Goal: Task Accomplishment & Management: Use online tool/utility

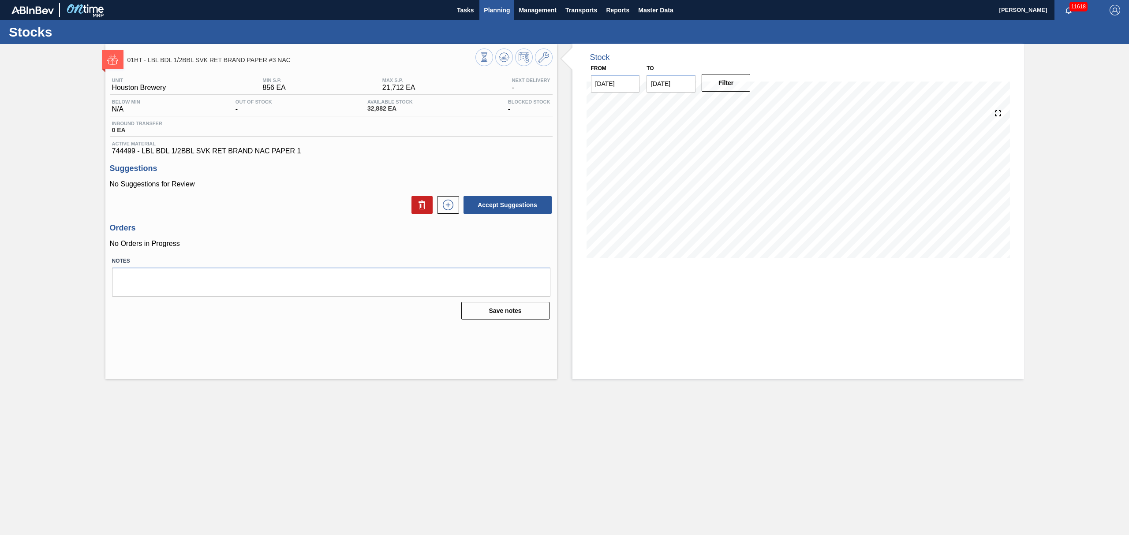
click at [500, 13] on span "Planning" at bounding box center [497, 10] width 26 height 11
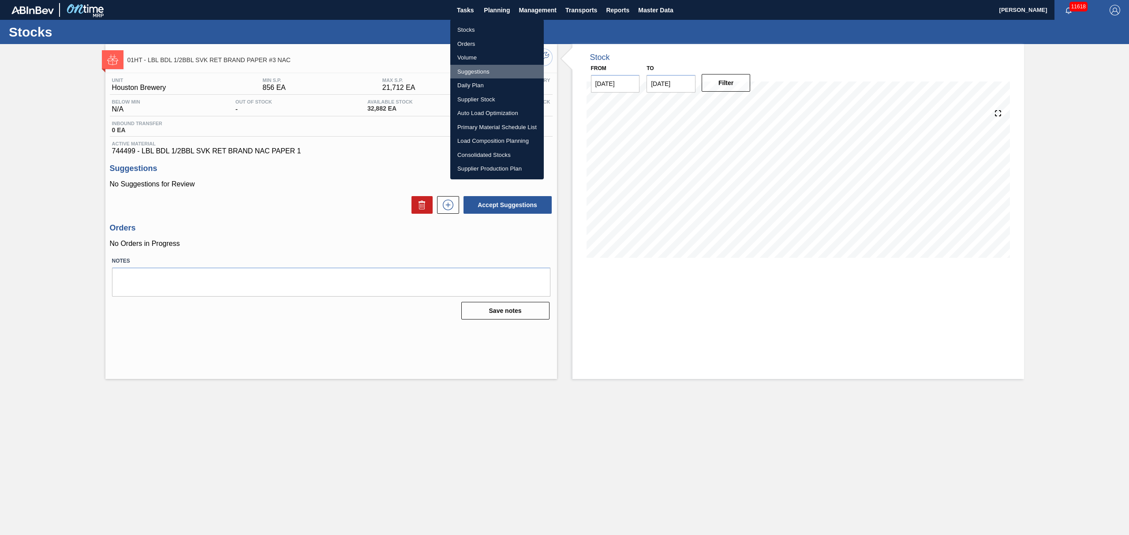
click at [468, 66] on li "Suggestions" at bounding box center [496, 72] width 93 height 14
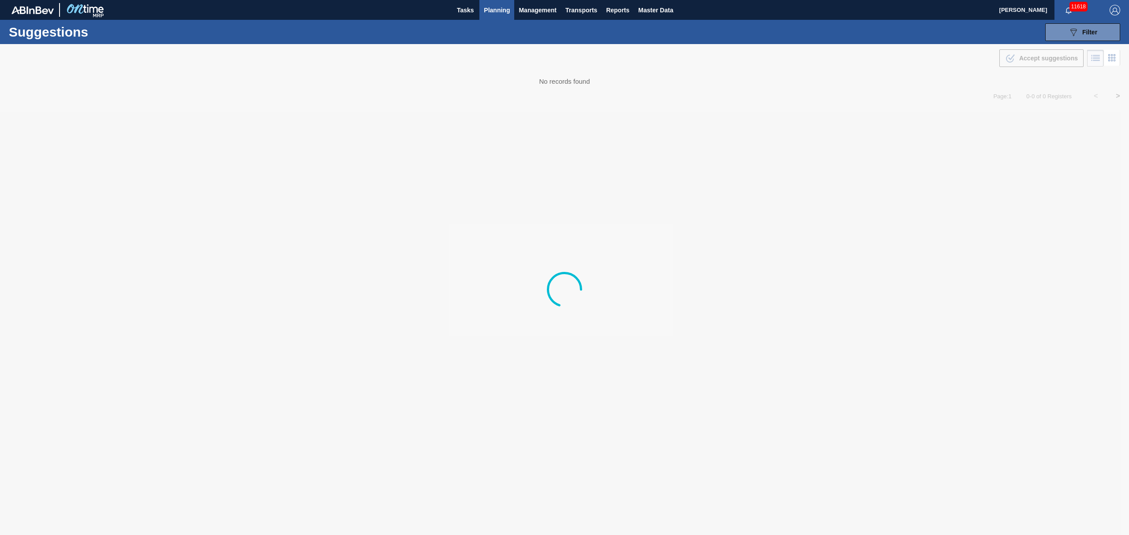
type from "[DATE]"
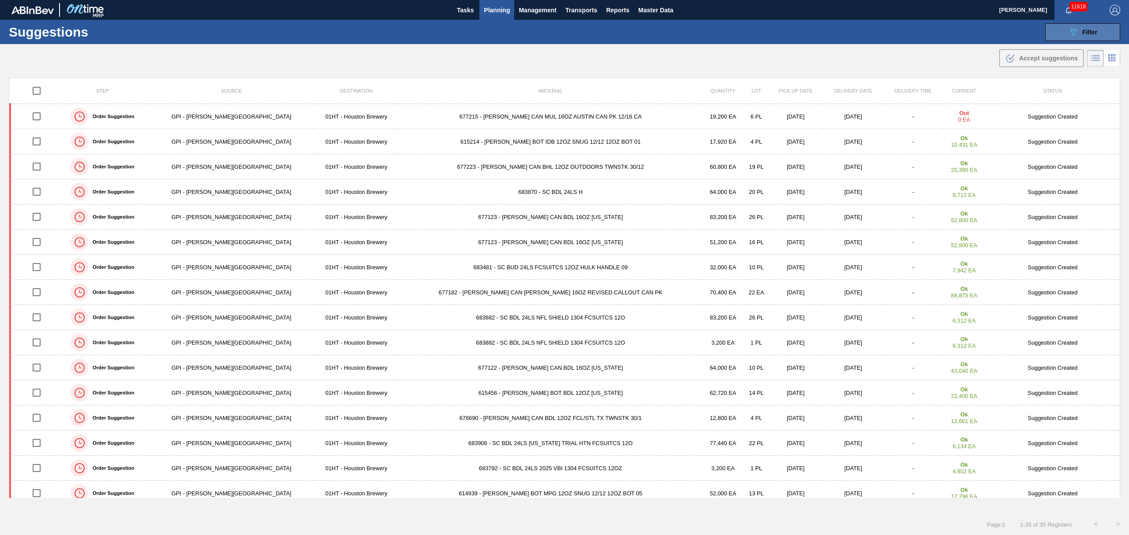
click at [1068, 27] on icon "089F7B8B-B2A5-4AFE-B5C0-19BA573D28AC" at bounding box center [1073, 32] width 11 height 11
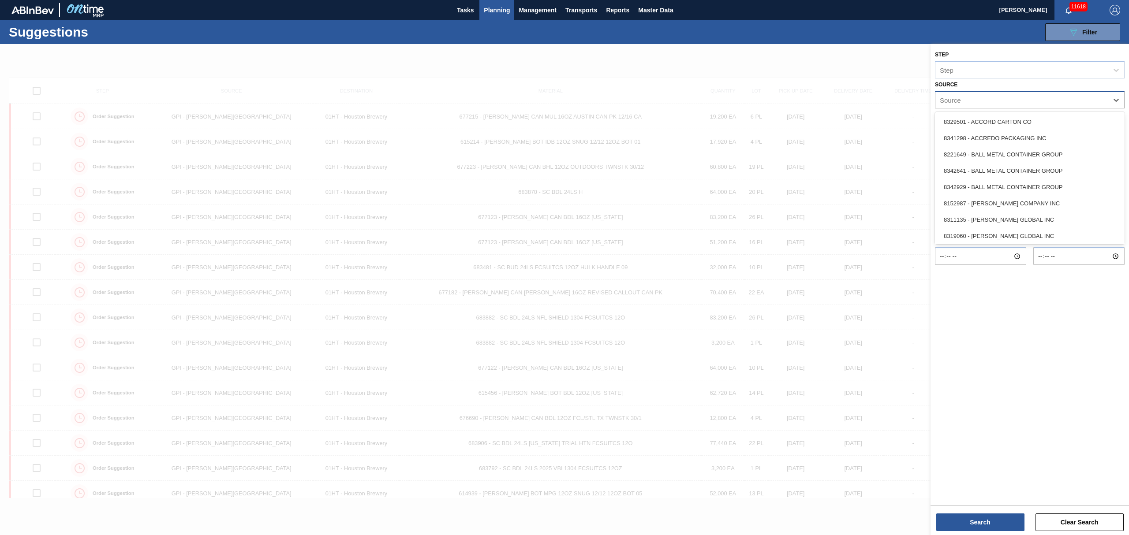
click at [1088, 101] on div "Source" at bounding box center [1021, 99] width 172 height 13
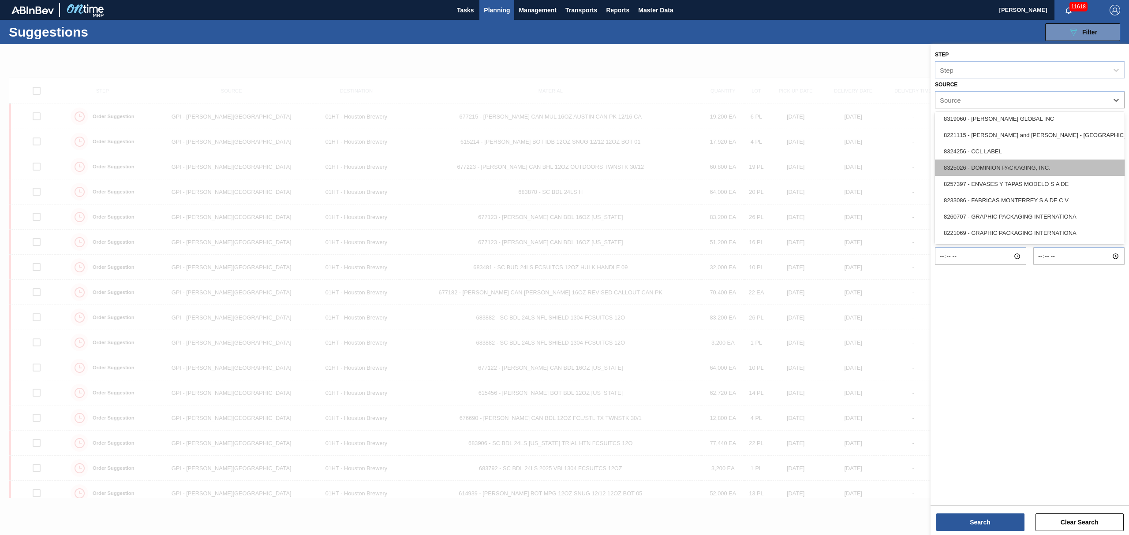
click at [990, 165] on div "8325026 - DOMINION PACKAGING, INC." at bounding box center [1030, 168] width 190 height 16
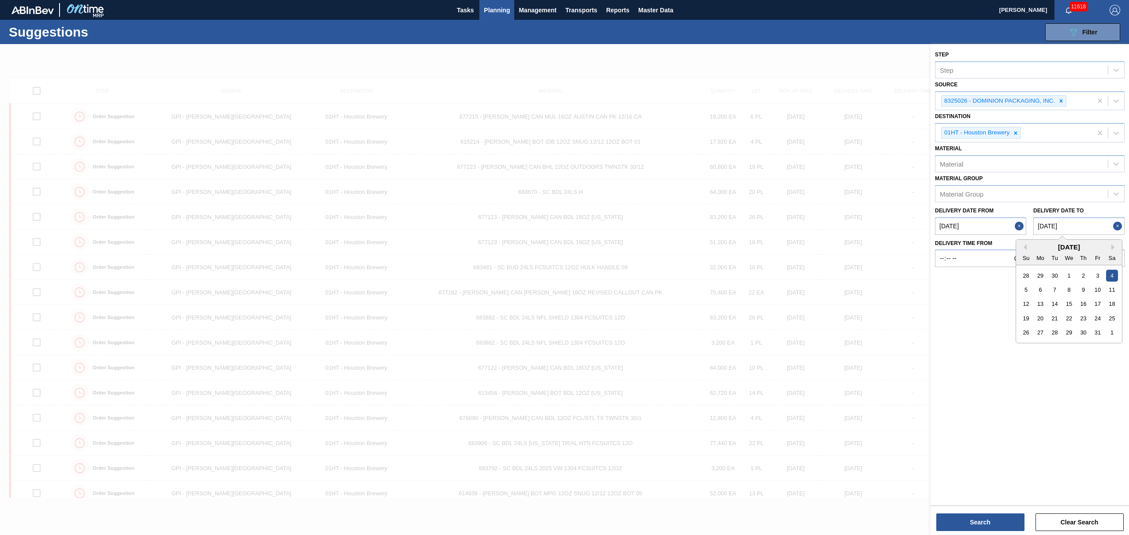
click at [1095, 230] on to "[DATE]" at bounding box center [1078, 226] width 91 height 18
click at [1042, 290] on div "6" at bounding box center [1041, 290] width 12 height 12
type to "[DATE]"
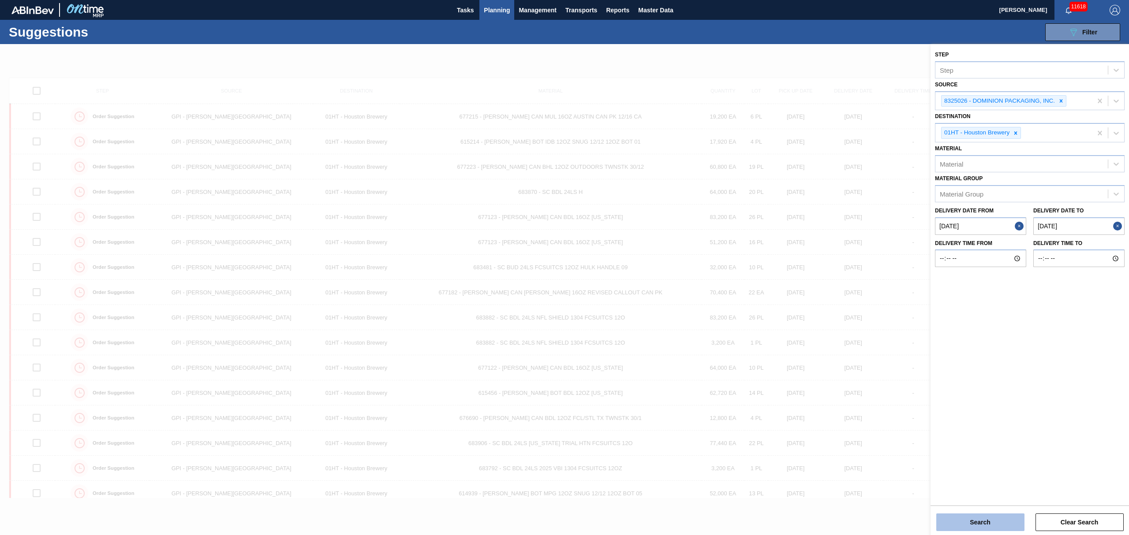
click at [990, 517] on button "Search" at bounding box center [980, 523] width 88 height 18
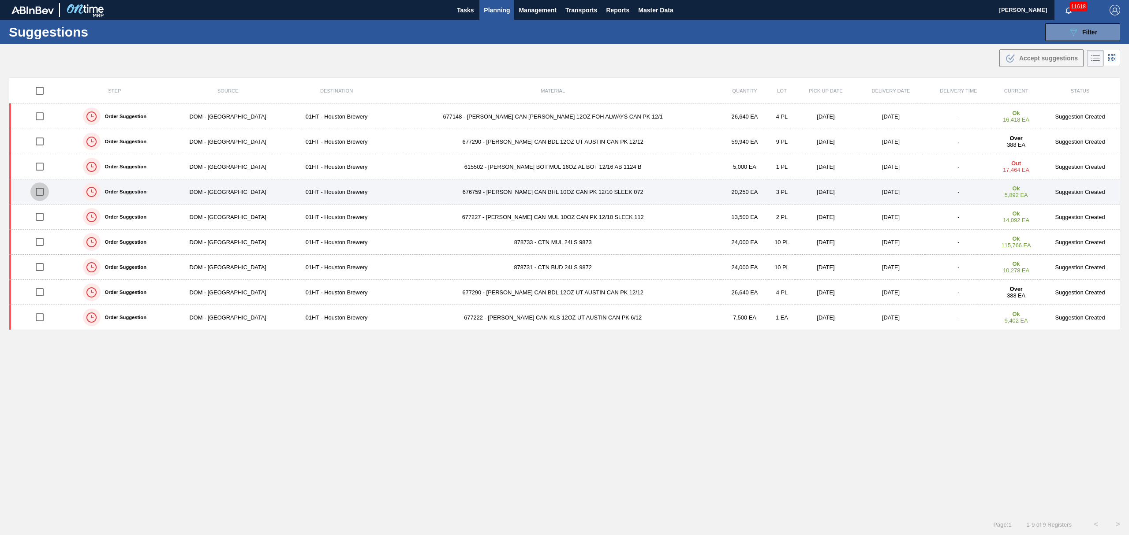
click at [44, 193] on input "checkbox" at bounding box center [39, 192] width 19 height 19
checkbox input "true"
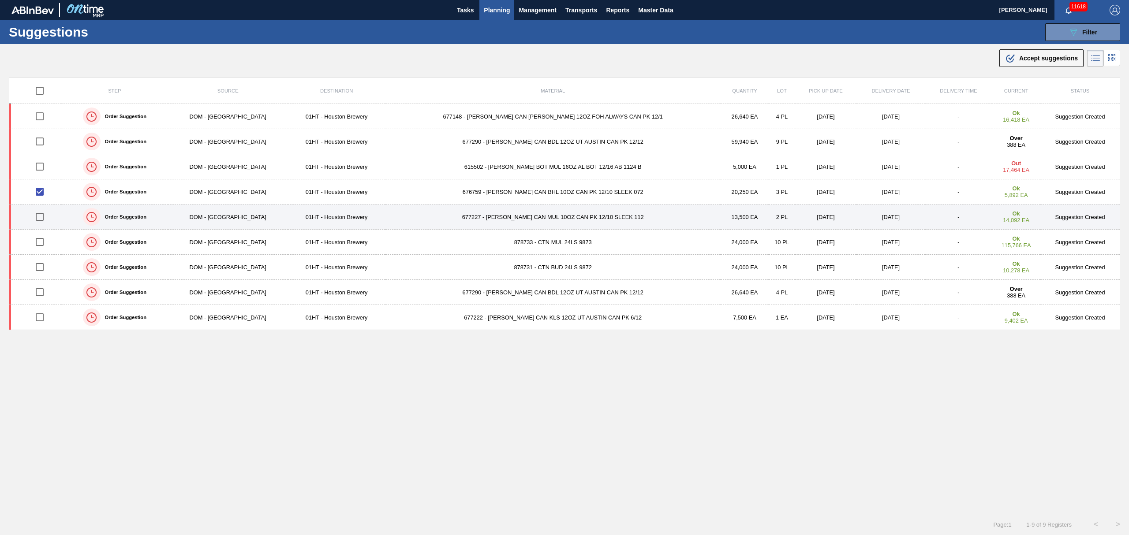
click at [43, 216] on input "checkbox" at bounding box center [39, 217] width 19 height 19
checkbox input "true"
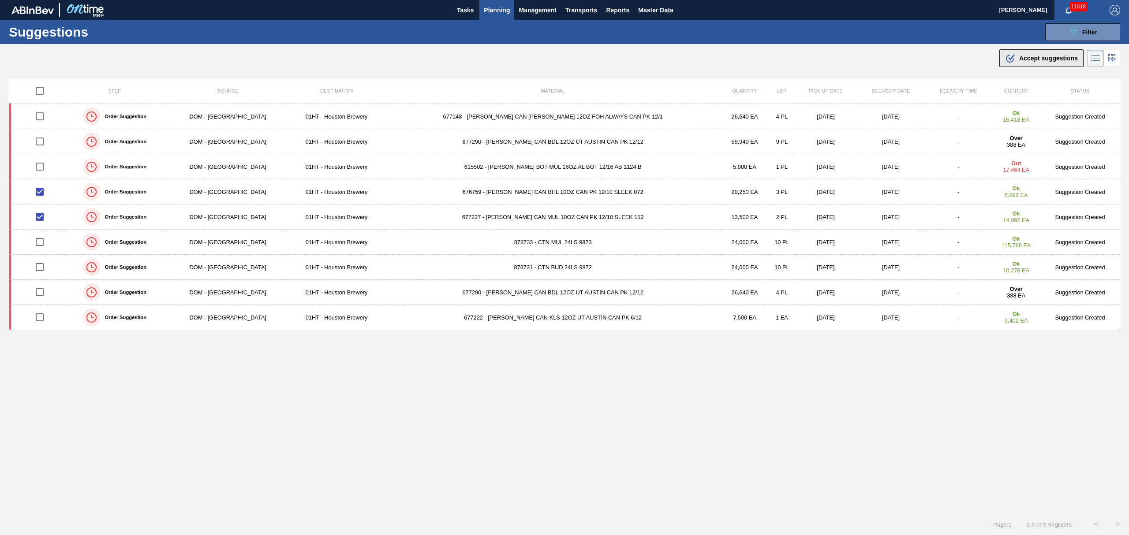
click at [1034, 59] on span "Accept suggestions" at bounding box center [1048, 58] width 59 height 7
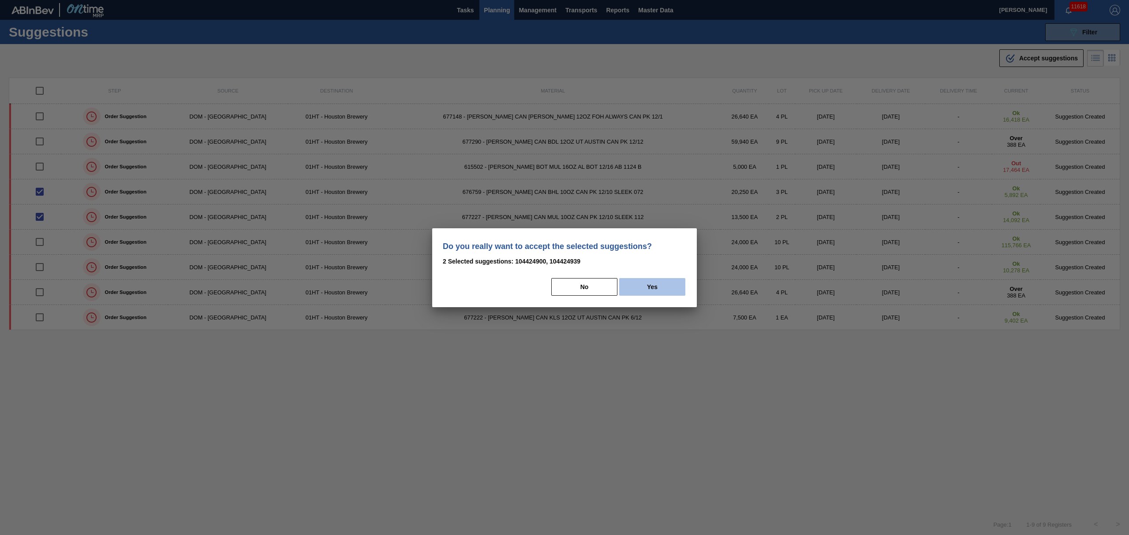
click at [667, 283] on button "Yes" at bounding box center [652, 287] width 66 height 18
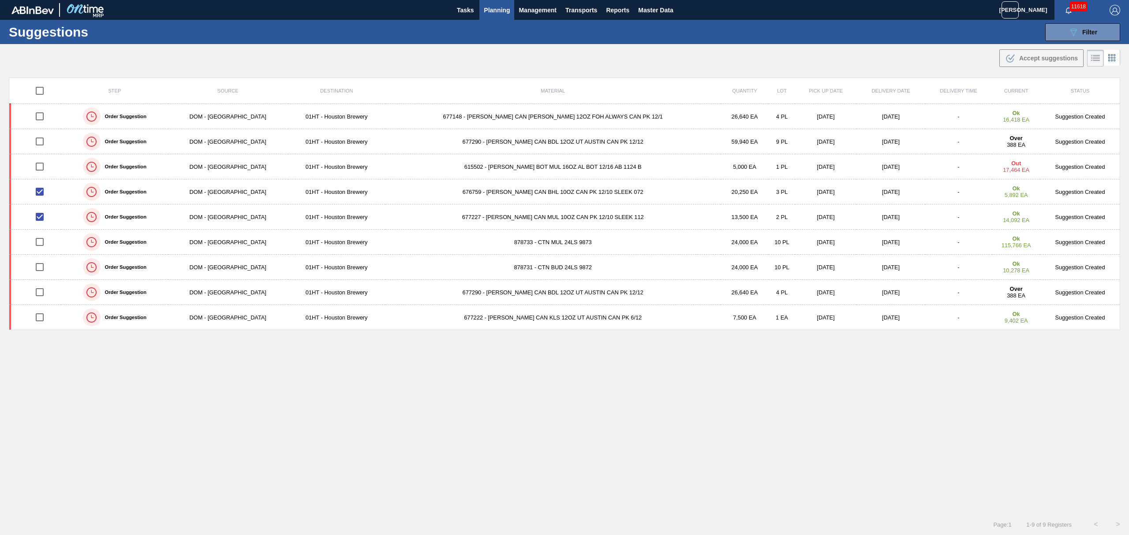
drag, startPoint x: 534, startPoint y: 0, endPoint x: 510, endPoint y: 94, distance: 97.3
click at [510, 94] on th "Material" at bounding box center [552, 91] width 335 height 26
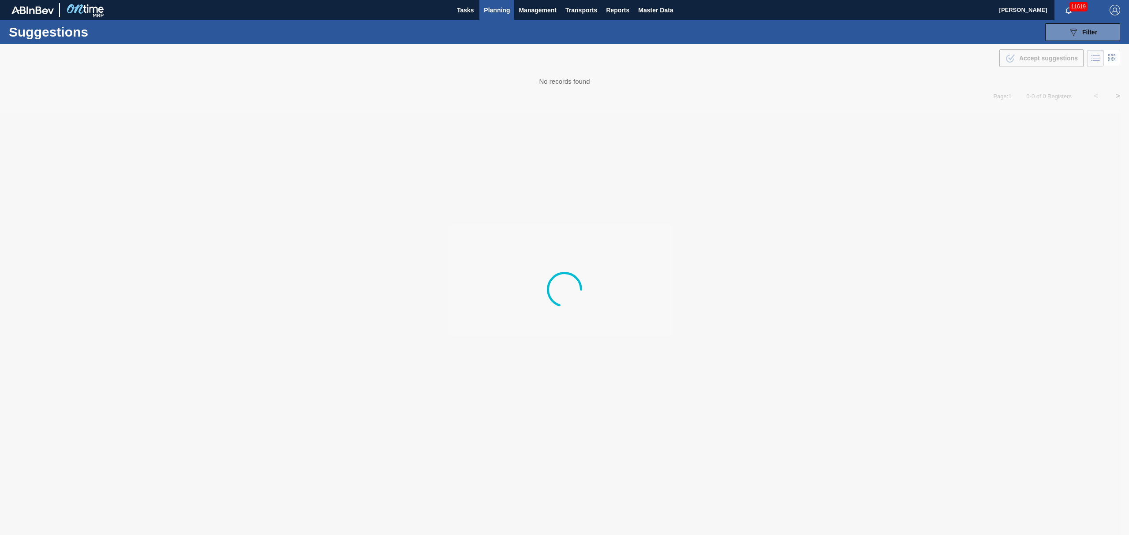
type from "[DATE]"
type to "[DATE]"
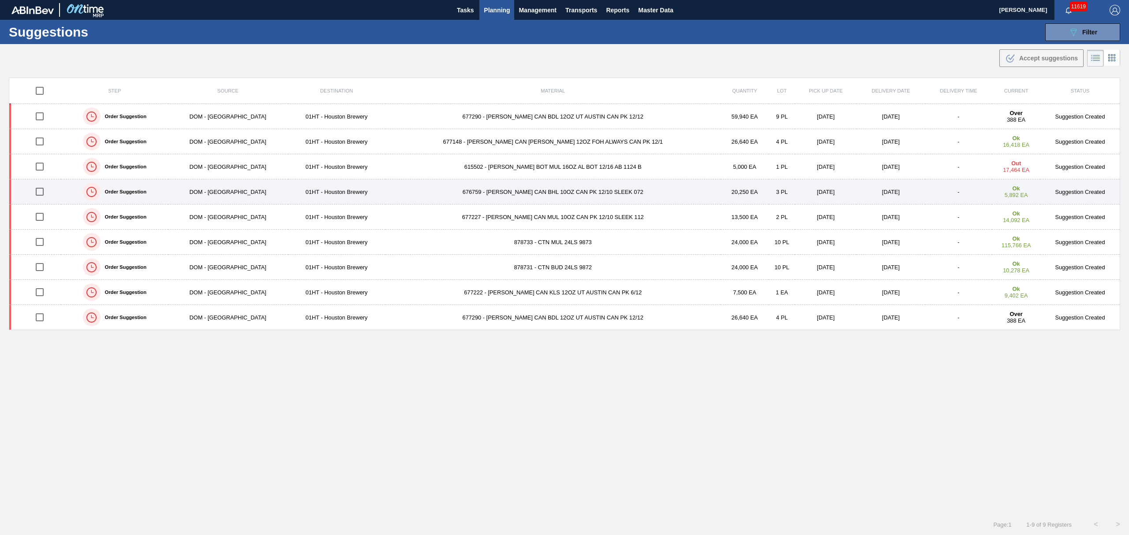
click at [44, 192] on input "checkbox" at bounding box center [39, 192] width 19 height 19
checkbox input "true"
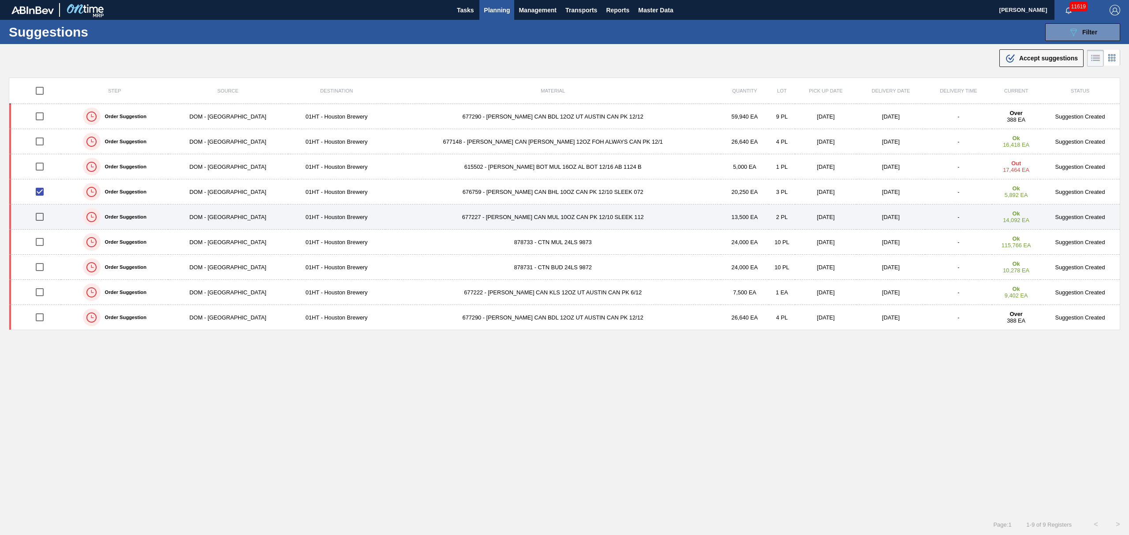
click at [43, 217] on input "checkbox" at bounding box center [39, 217] width 19 height 19
checkbox input "true"
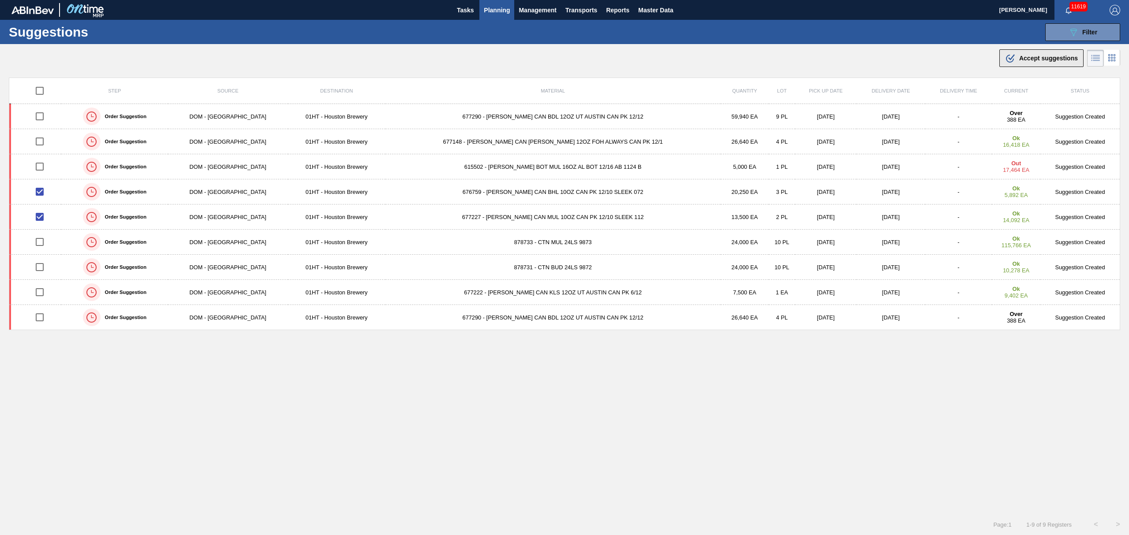
click at [1019, 57] on span "Accept suggestions" at bounding box center [1048, 58] width 59 height 7
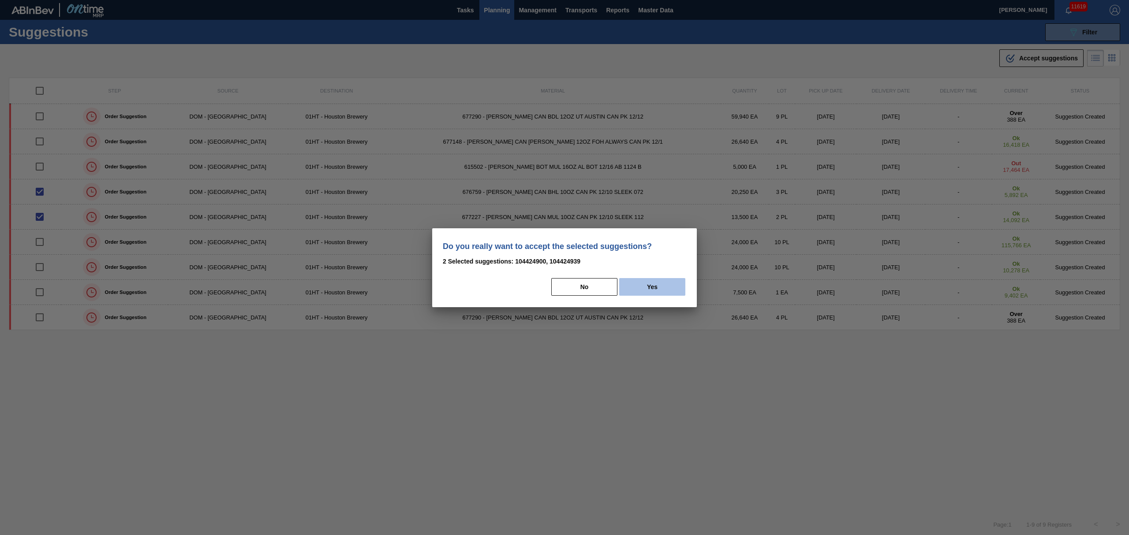
click at [662, 283] on button "Yes" at bounding box center [652, 287] width 66 height 18
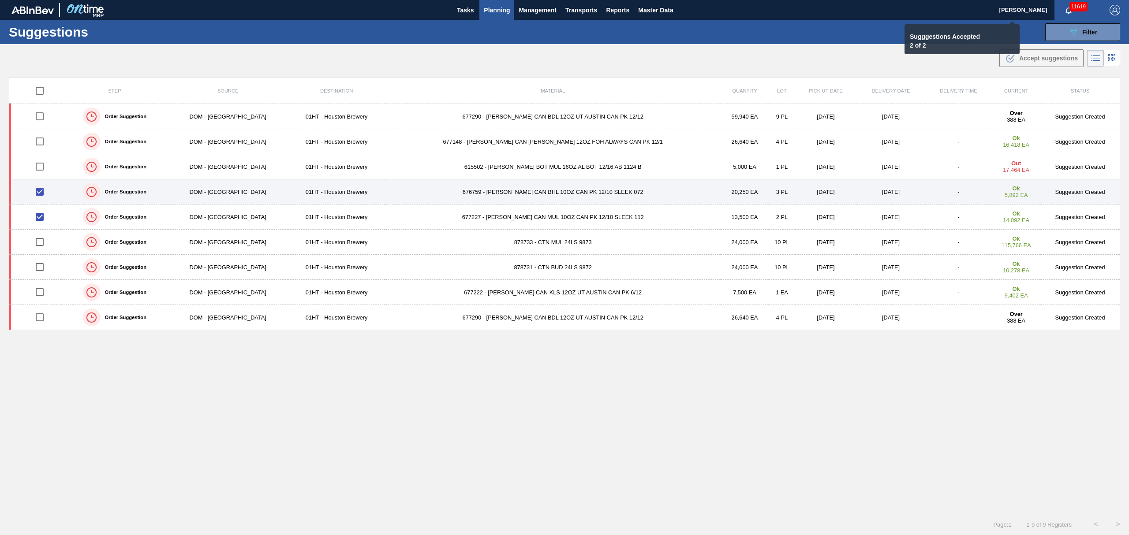
checkbox input "false"
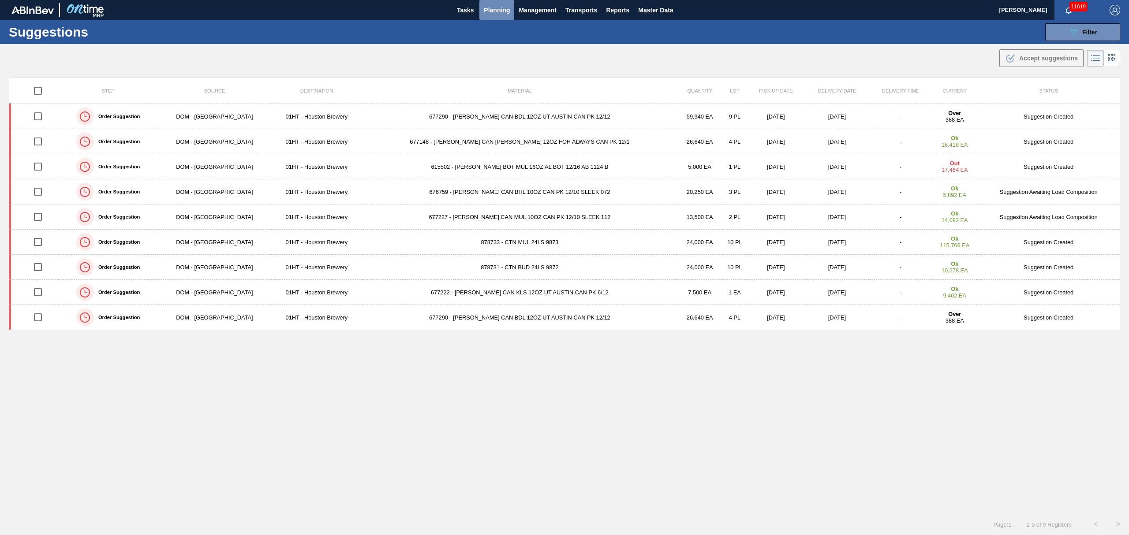
click at [489, 7] on span "Planning" at bounding box center [497, 10] width 26 height 11
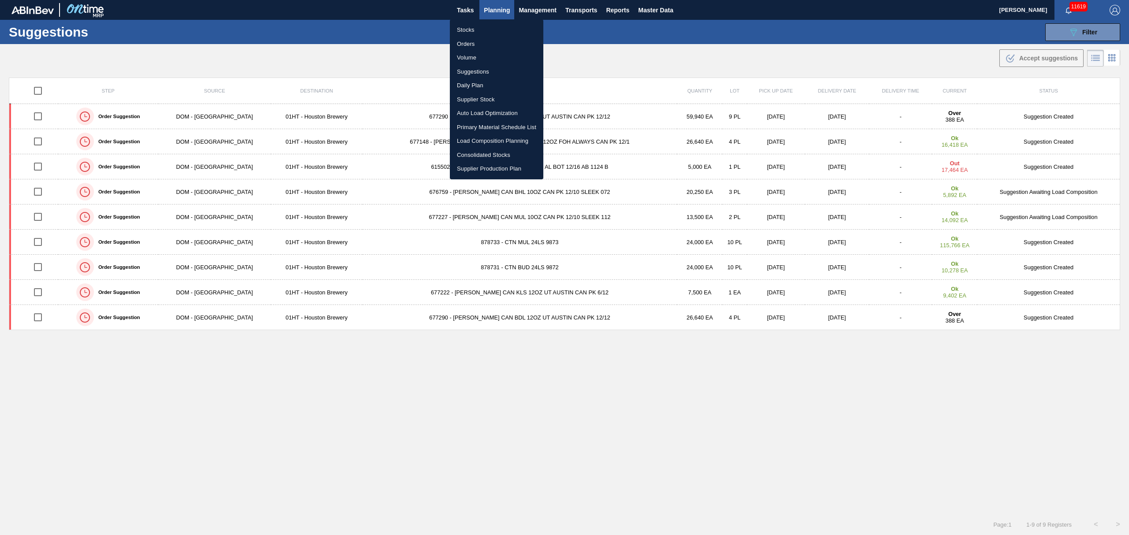
click at [497, 141] on li "Load Composition Planning" at bounding box center [496, 141] width 93 height 14
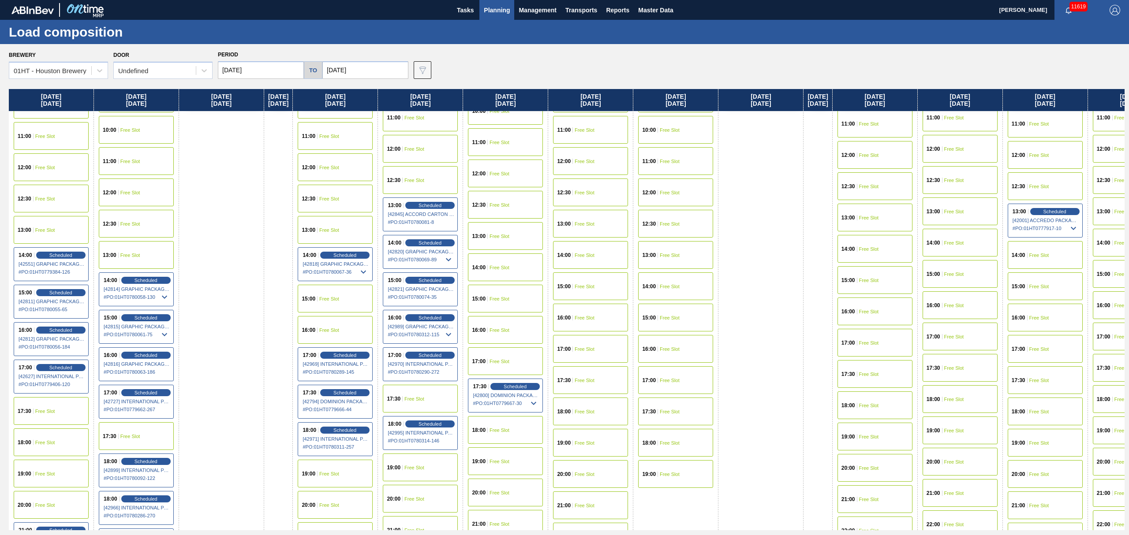
scroll to position [446, 0]
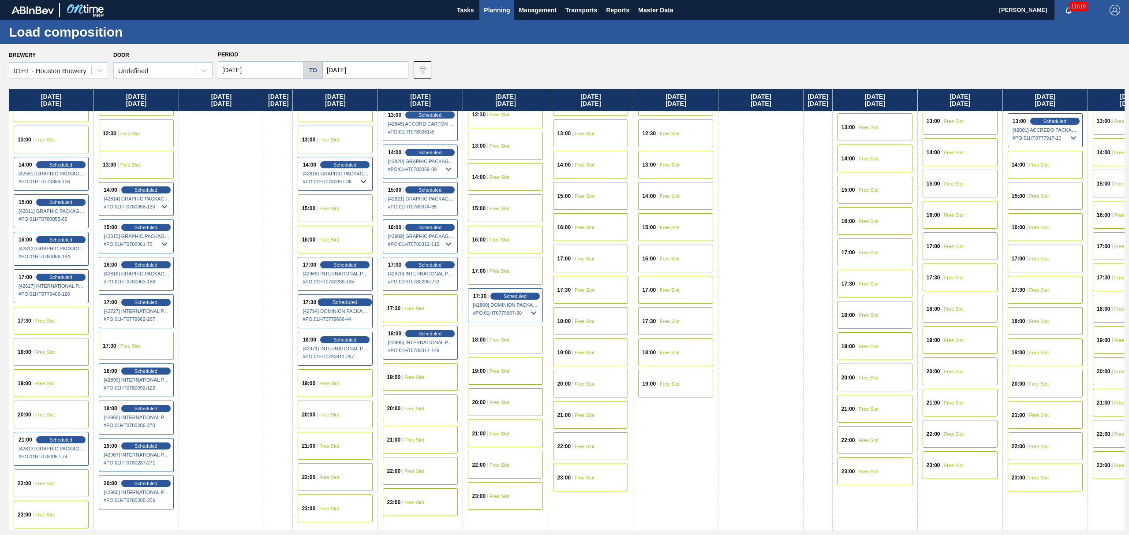
click at [349, 302] on span "Scheduled" at bounding box center [345, 302] width 25 height 6
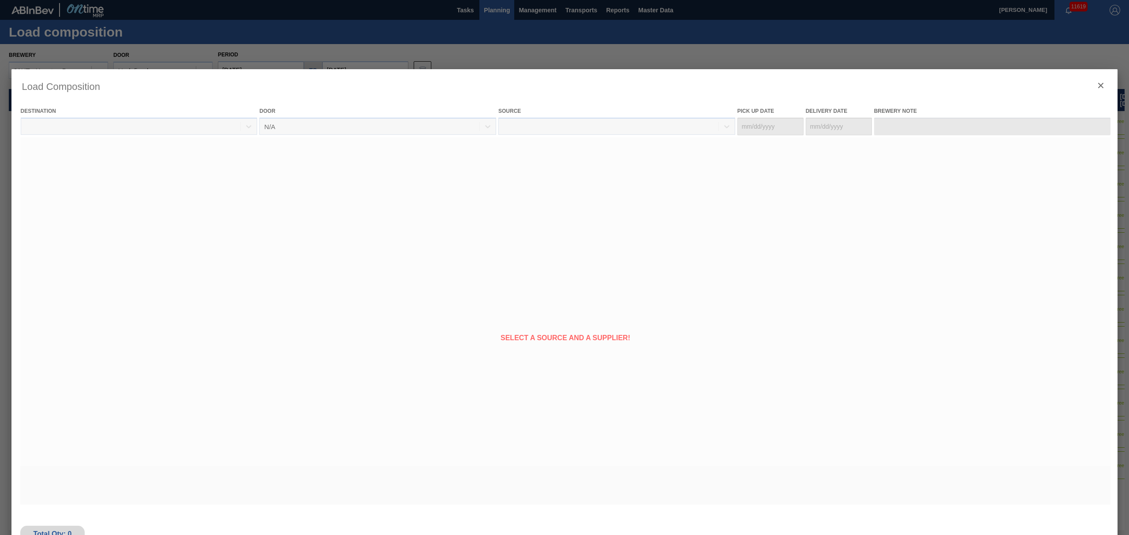
type Date "[DATE]"
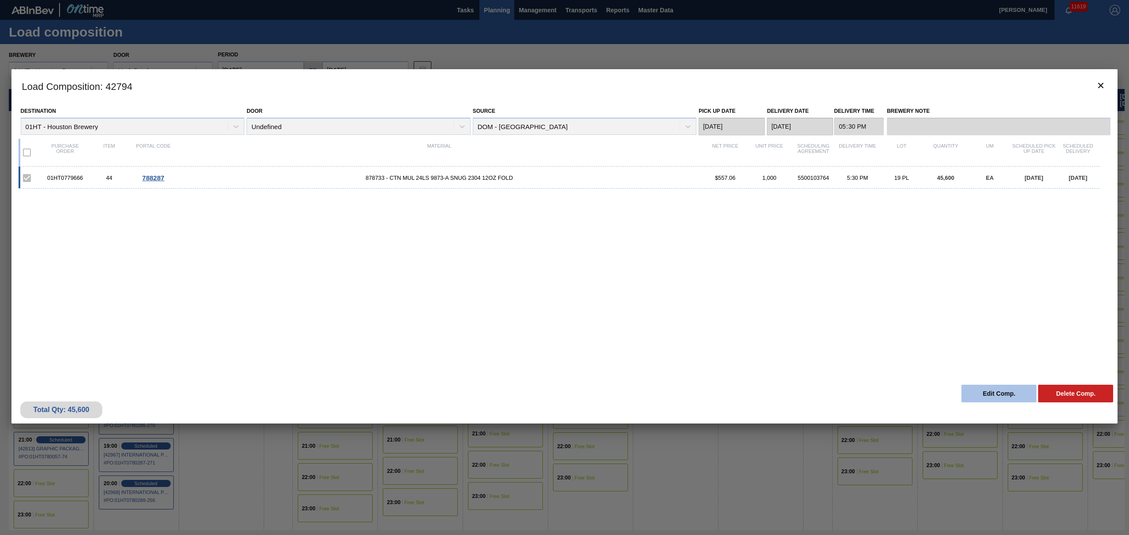
click at [993, 394] on button "Edit Comp." at bounding box center [998, 394] width 75 height 18
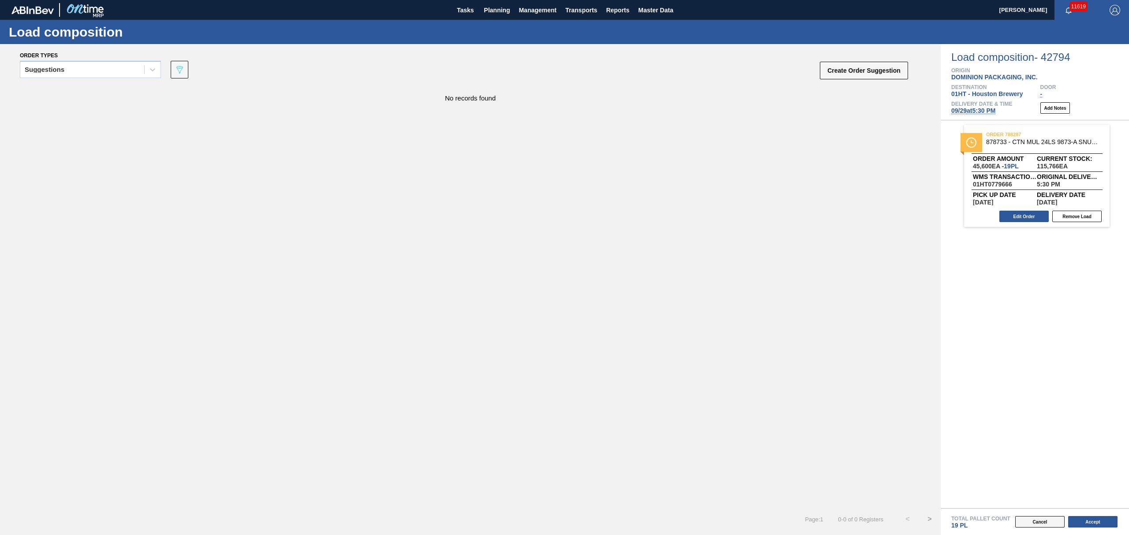
click at [1040, 521] on button "Cancel" at bounding box center [1039, 521] width 49 height 11
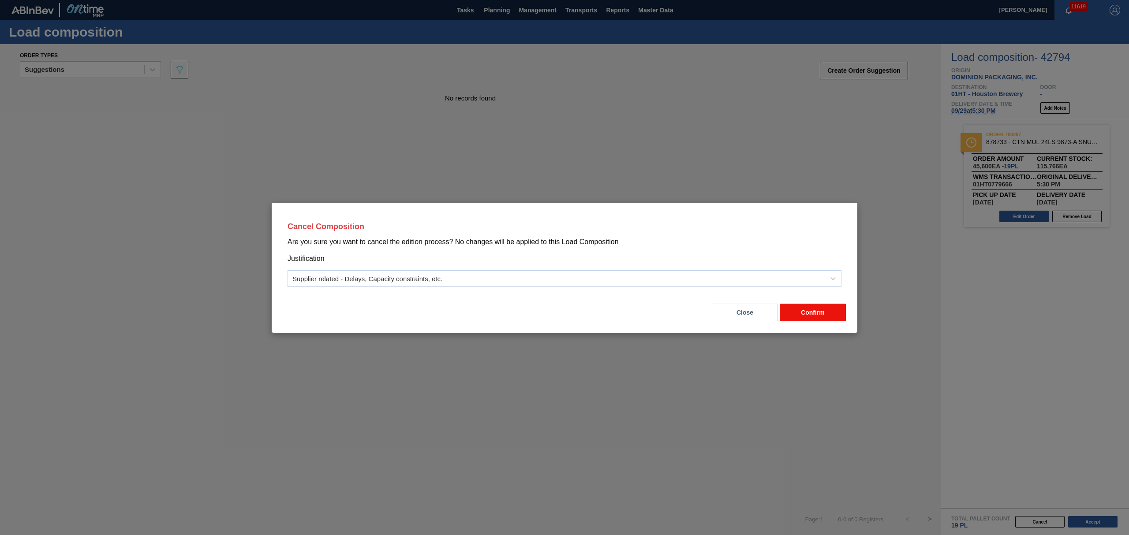
click at [809, 311] on button "Confirm" at bounding box center [813, 313] width 66 height 18
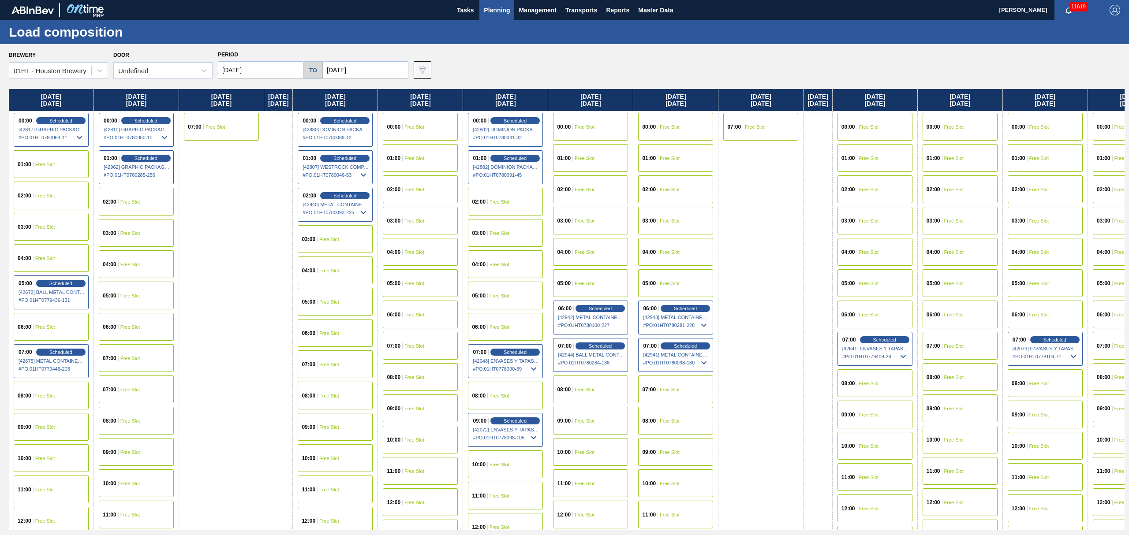
click at [439, 122] on div "00:00 Free Slot" at bounding box center [420, 127] width 75 height 28
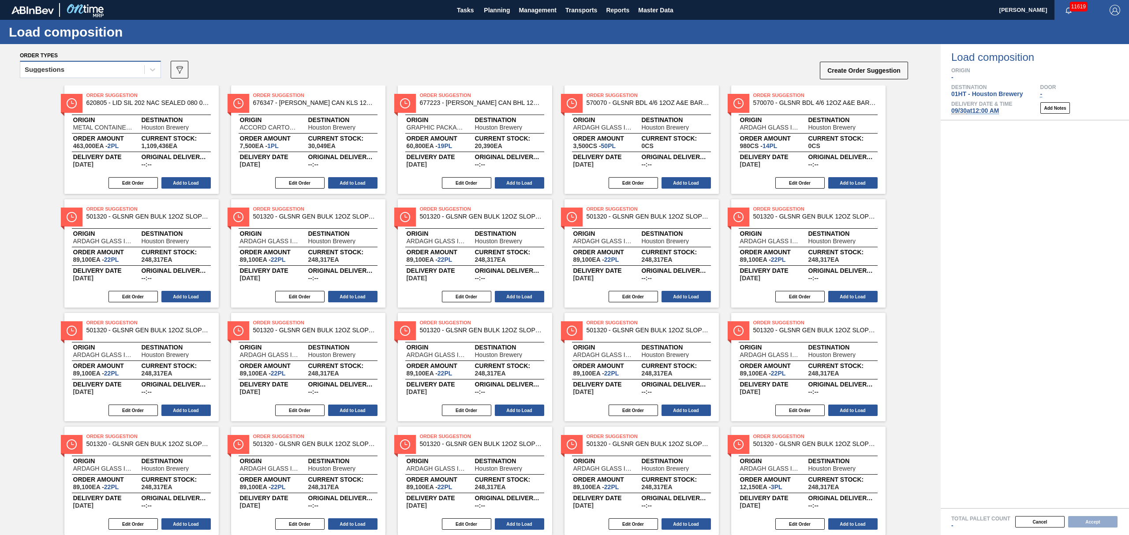
click at [69, 73] on div "Suggestions" at bounding box center [82, 70] width 124 height 13
click at [66, 90] on div "Awaiting load composition" at bounding box center [90, 91] width 141 height 16
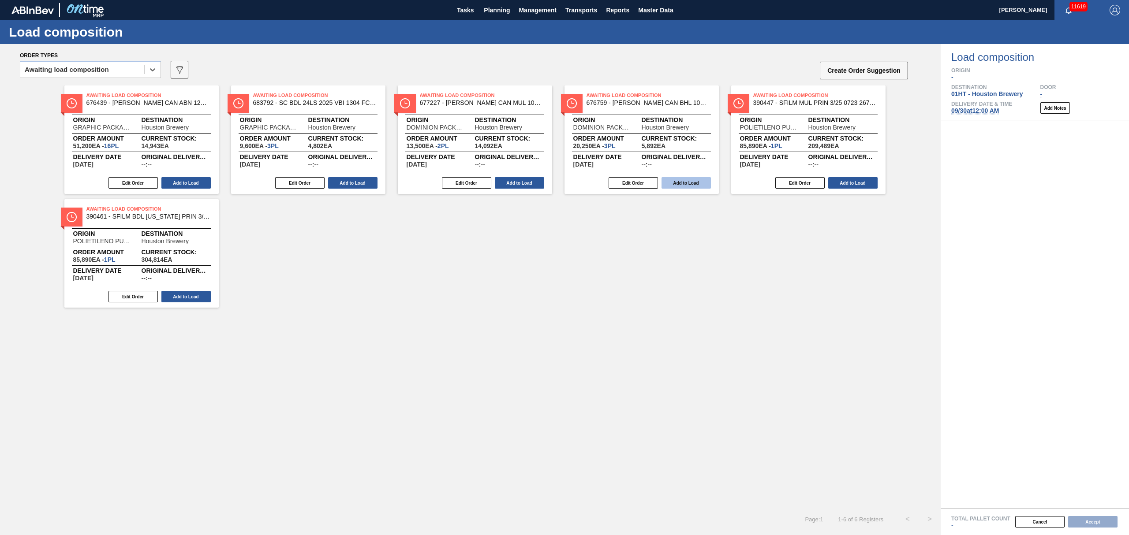
click at [672, 180] on button "Add to Load" at bounding box center [686, 182] width 49 height 11
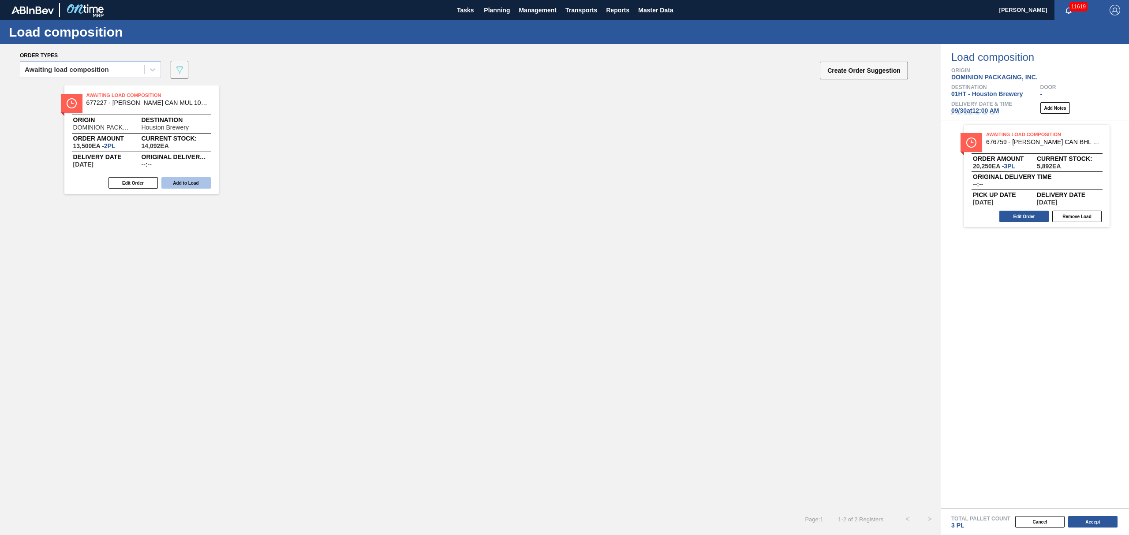
drag, startPoint x: 204, startPoint y: 180, endPoint x: 380, endPoint y: 191, distance: 176.3
click at [205, 180] on button "Add to Load" at bounding box center [185, 182] width 49 height 11
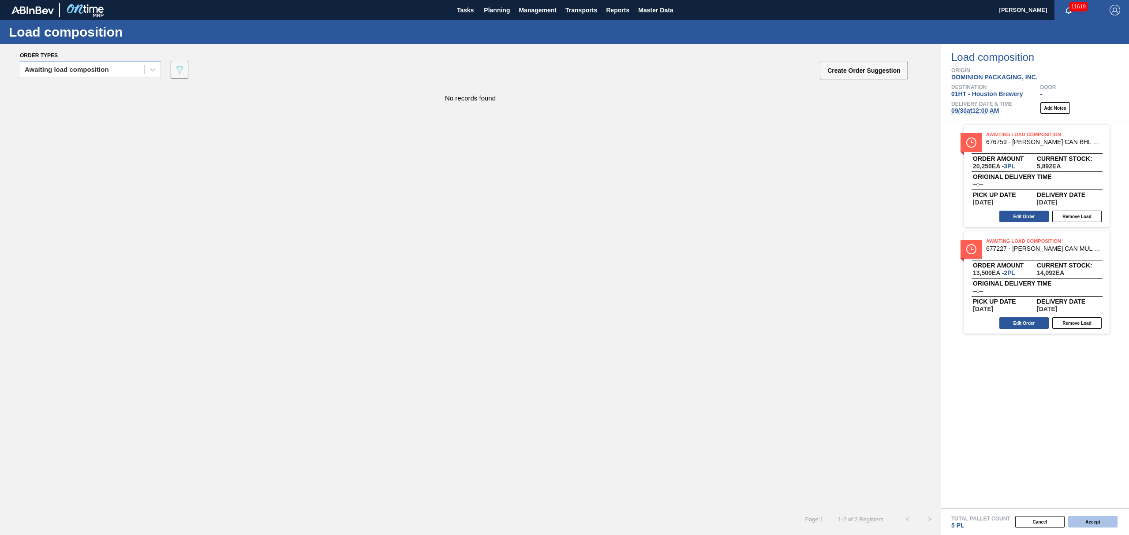
click at [1092, 524] on button "Accept" at bounding box center [1092, 521] width 49 height 11
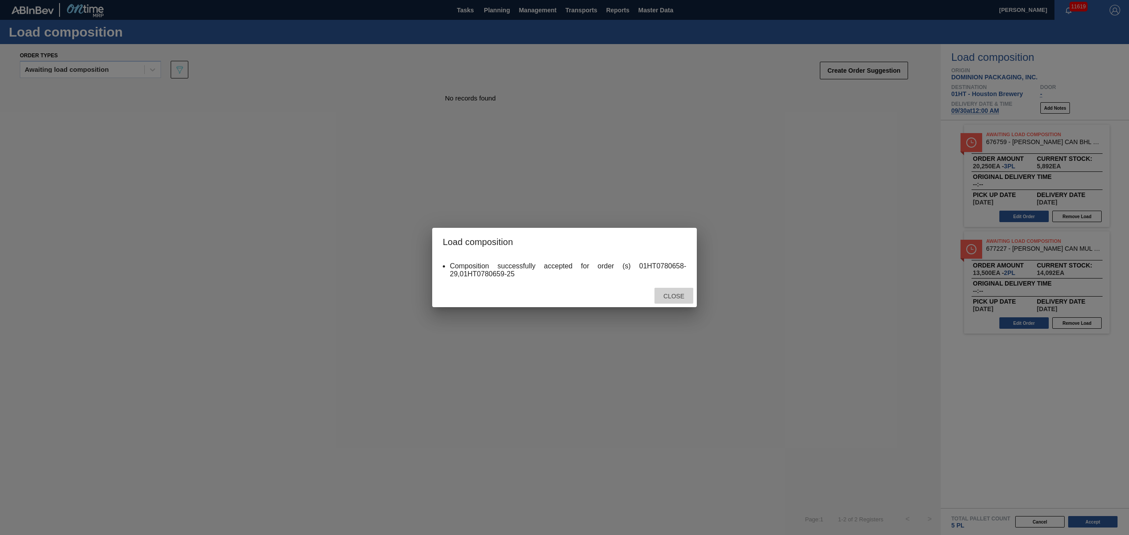
click at [675, 297] on span "Close" at bounding box center [673, 296] width 35 height 7
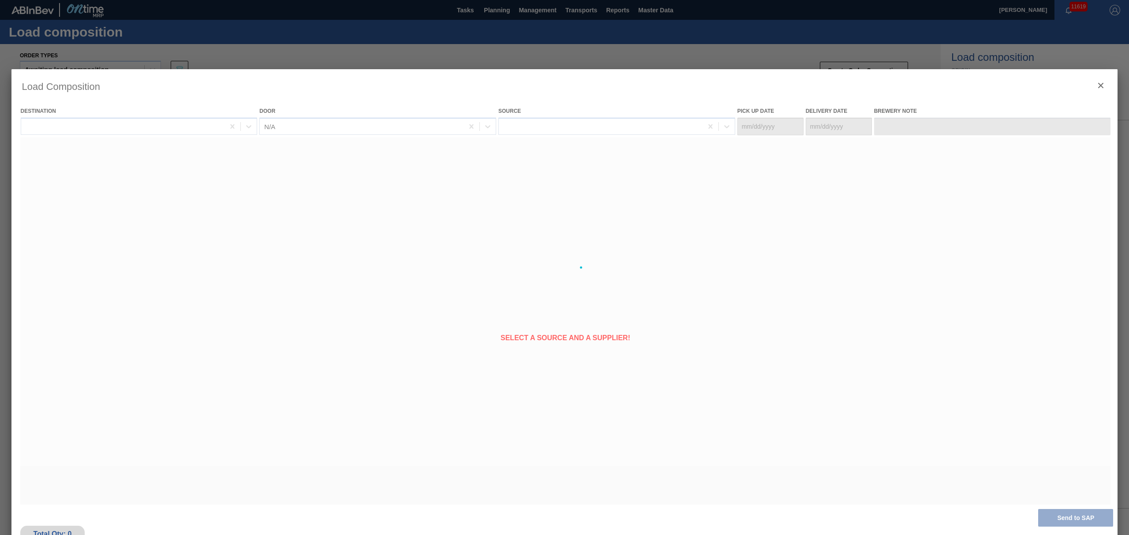
type Date "[DATE]"
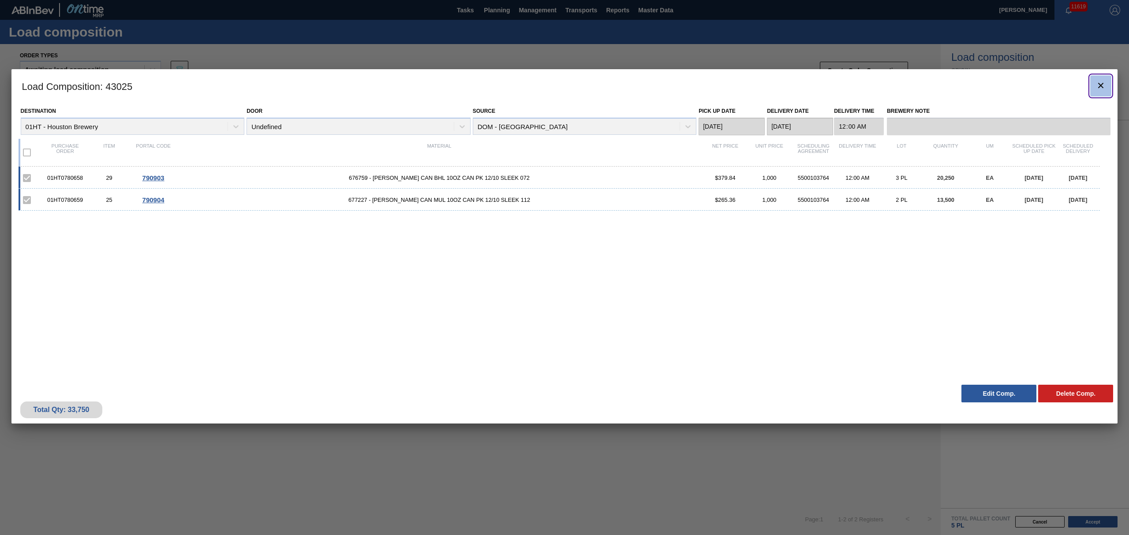
click at [1099, 89] on icon "botão de ícone" at bounding box center [1100, 85] width 11 height 11
